Goal: Answer question/provide support

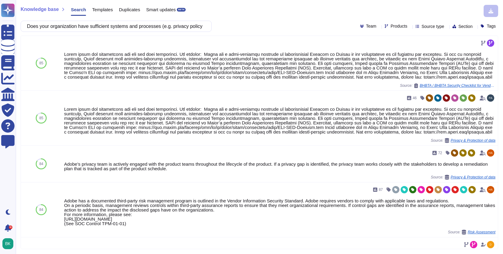
scroll to position [40, 0]
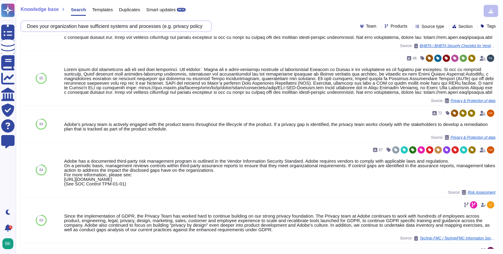
click at [59, 29] on input "Does your organization have sufficient systems and processes (e.g. privacy poli…" at bounding box center [114, 26] width 181 height 11
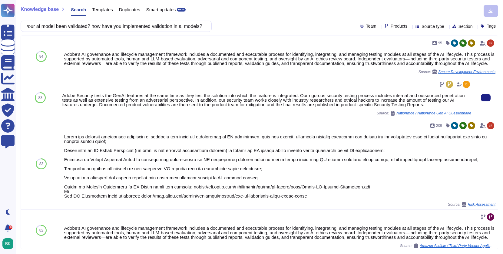
scroll to position [0, 0]
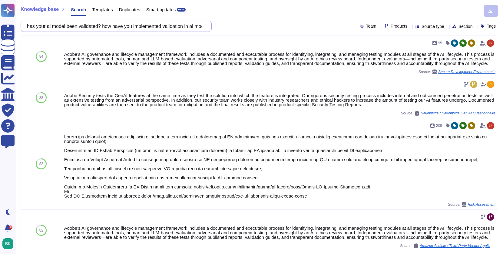
click at [131, 27] on input "has your ai model been validated? how have you implemented validation in ai mod…" at bounding box center [114, 26] width 181 height 11
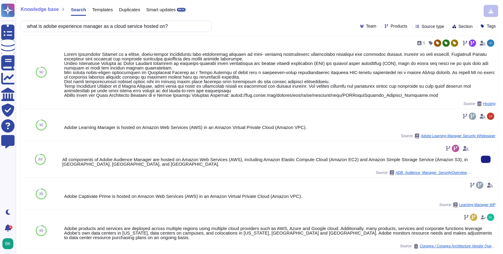
type input "what is adobe experience manager as a cloud service hosted on?"
click at [104, 8] on span "Templates" at bounding box center [102, 9] width 21 height 5
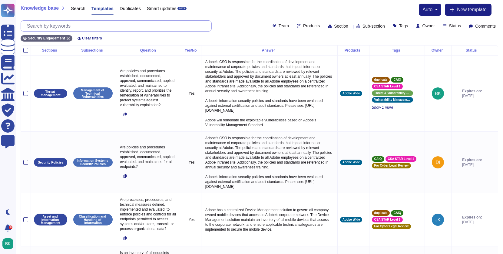
click at [112, 28] on input "text" at bounding box center [118, 26] width 188 height 11
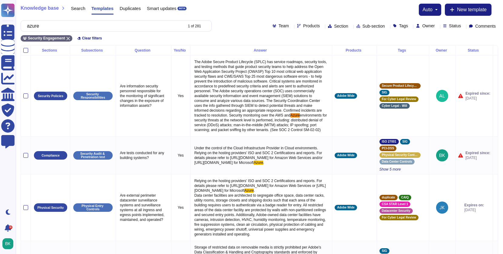
type input "azure"
click at [303, 26] on span "Products" at bounding box center [311, 26] width 17 height 4
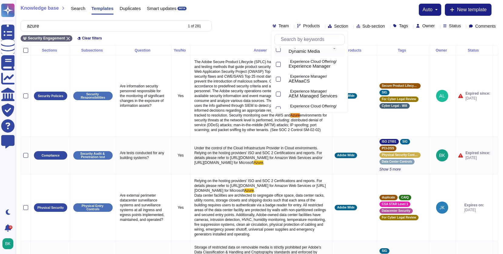
scroll to position [154, 0]
click at [279, 78] on div at bounding box center [278, 78] width 5 height 5
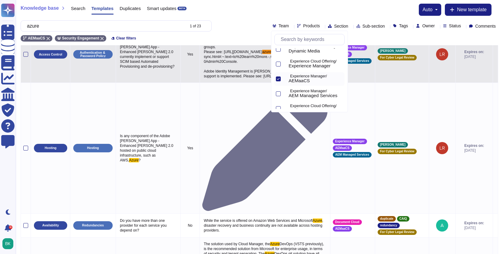
scroll to position [0, 0]
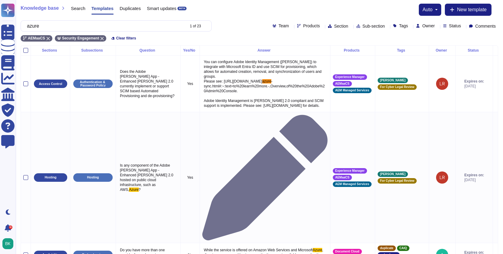
click at [227, 29] on div "azure 1 of 23 Team Products Section Sub-section Tags Owner Status Comments" at bounding box center [260, 25] width 478 height 11
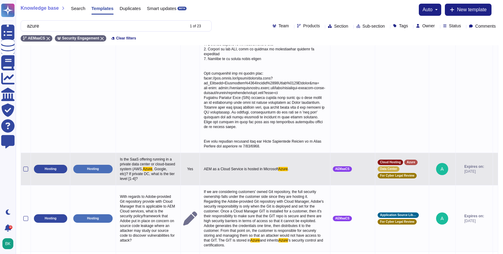
scroll to position [548, 0]
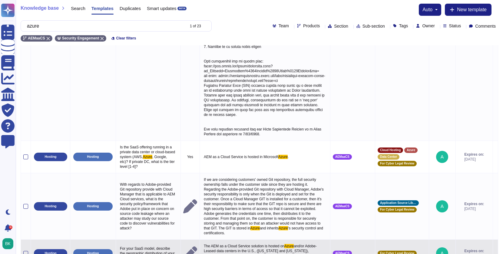
click at [496, 253] on icon at bounding box center [496, 253] width 0 height 0
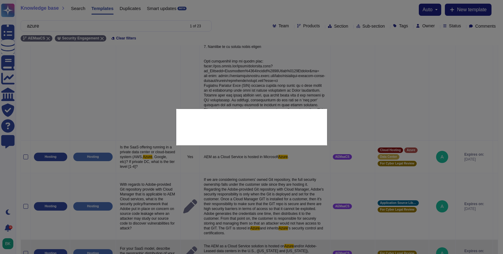
type textarea "For your SaaS model, describe the geographic distribution of your data centers."
type textarea "The AEM as a Cloud Service solution is hosted on Azure and/or Adobe-Leased data…"
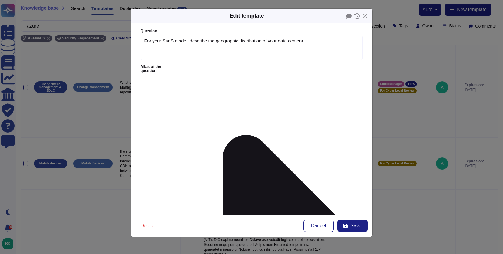
type textarea "For your SaaS model, describe the geographic distribution of your data centers."
type textarea "The AEM as a Cloud Service solution is hosted on Azure and/or Adobe-Leased data…"
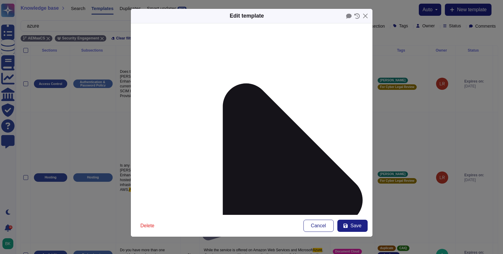
scroll to position [54, 0]
click at [347, 16] on icon at bounding box center [348, 16] width 5 height 5
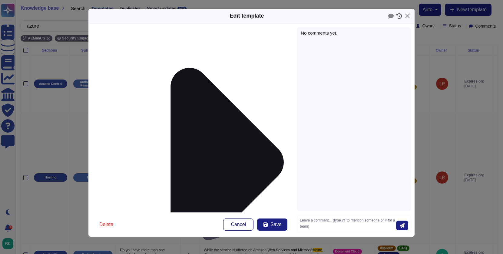
click at [399, 16] on icon at bounding box center [399, 15] width 5 height 5
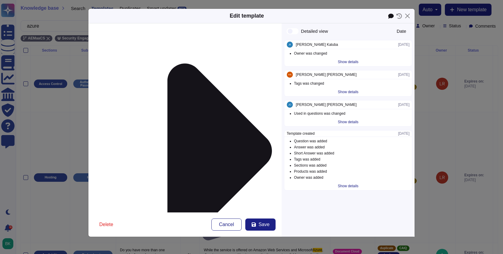
click at [391, 16] on icon at bounding box center [390, 16] width 5 height 5
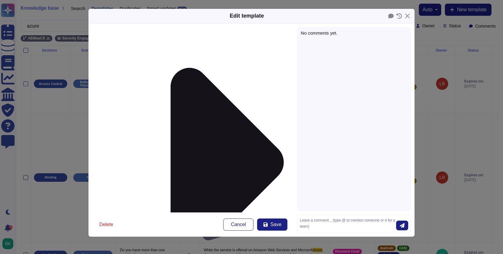
click at [336, 45] on div "No comments yet." at bounding box center [354, 119] width 114 height 184
click at [310, 224] on textarea at bounding box center [348, 223] width 96 height 13
paste textarea "Ok, I've triple checked with Product and AEM Security and they have confirmed t…"
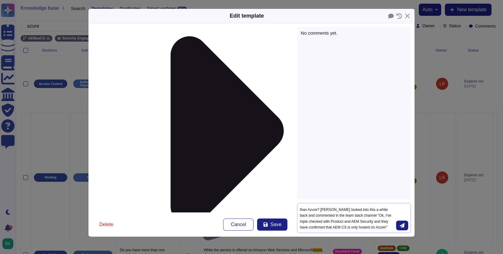
scroll to position [97, 0]
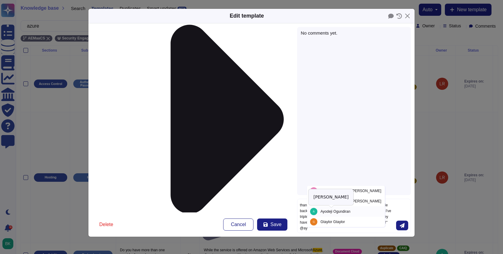
click at [331, 212] on span "[PERSON_NAME]" at bounding box center [336, 211] width 30 height 4
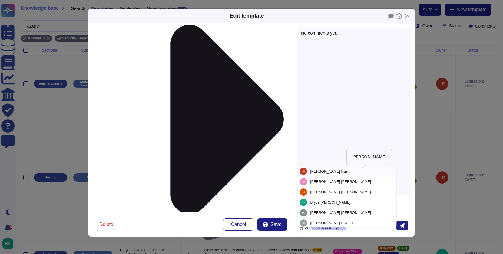
click at [344, 171] on span "[PERSON_NAME]" at bounding box center [329, 171] width 39 height 4
click at [355, 190] on span "[PERSON_NAME]" at bounding box center [340, 192] width 61 height 4
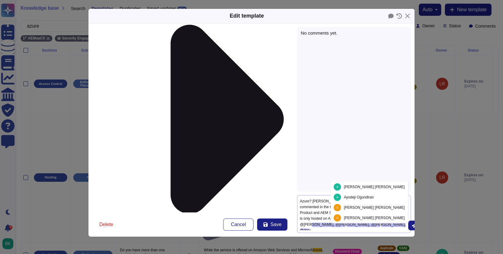
scroll to position [7, 0]
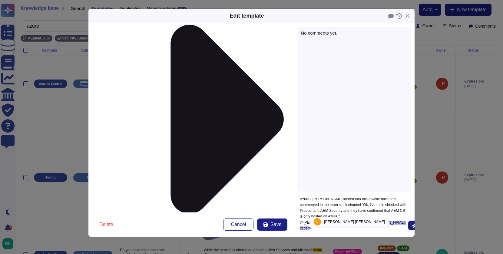
click at [331, 221] on span "[PERSON_NAME]" at bounding box center [354, 222] width 61 height 4
type textarea "Are we sure AEMaaCS can be hosted in data centers other than Azure? [PERSON_NAM…"
click at [412, 226] on icon "submit" at bounding box center [414, 225] width 5 height 5
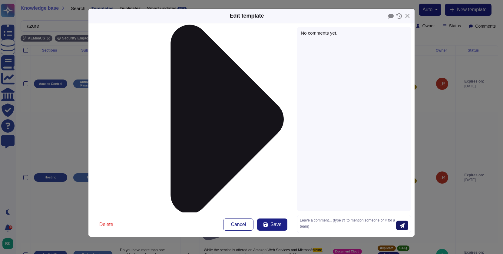
scroll to position [0, 0]
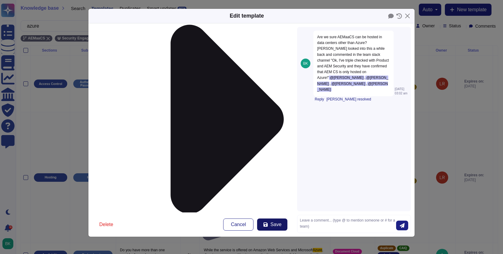
click at [278, 222] on span "Save" at bounding box center [276, 224] width 11 height 5
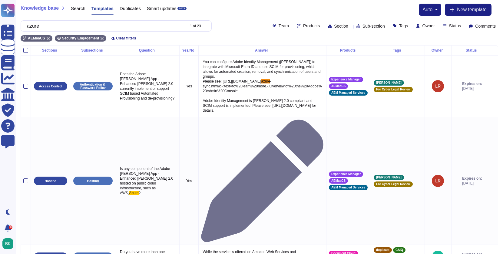
click at [81, 7] on span "Search" at bounding box center [78, 8] width 15 height 5
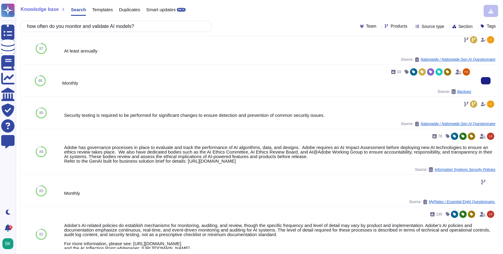
scroll to position [36, 0]
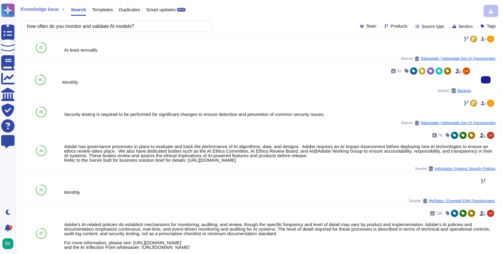
type input "how often do you monitor and validate AI models?"
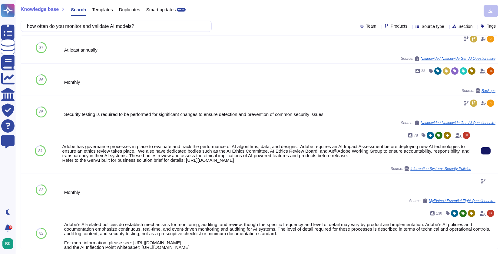
click at [486, 151] on icon at bounding box center [486, 151] width 0 height 0
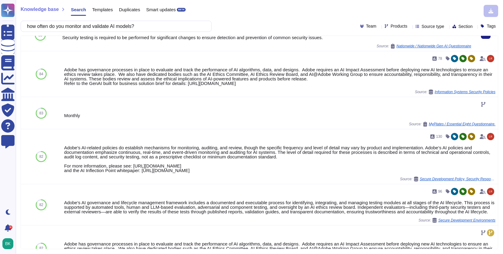
scroll to position [114, 0]
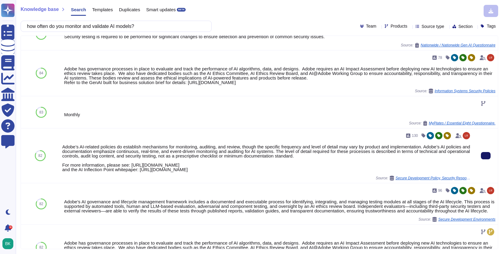
click at [486, 155] on icon at bounding box center [486, 155] width 0 height 0
